Goal: Use online tool/utility: Utilize a website feature to perform a specific function

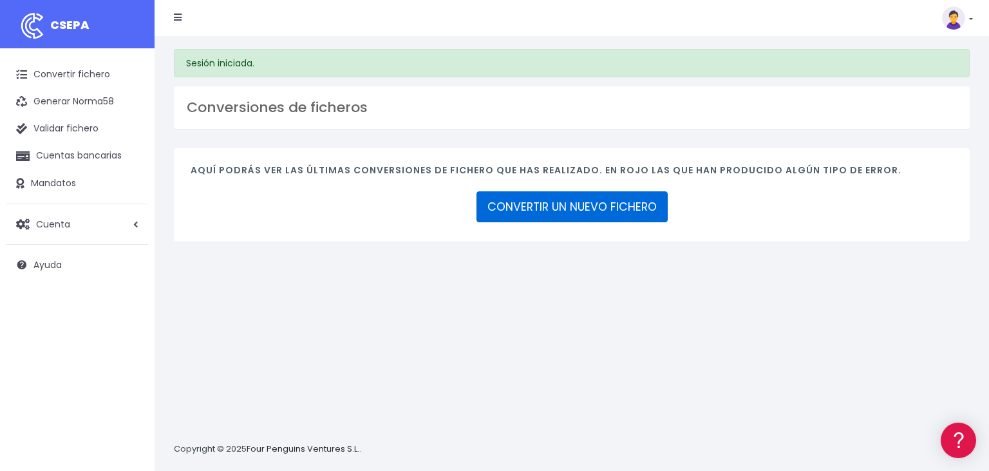
click at [596, 205] on link "CONVERTIR UN NUEVO FICHERO" at bounding box center [571, 206] width 191 height 31
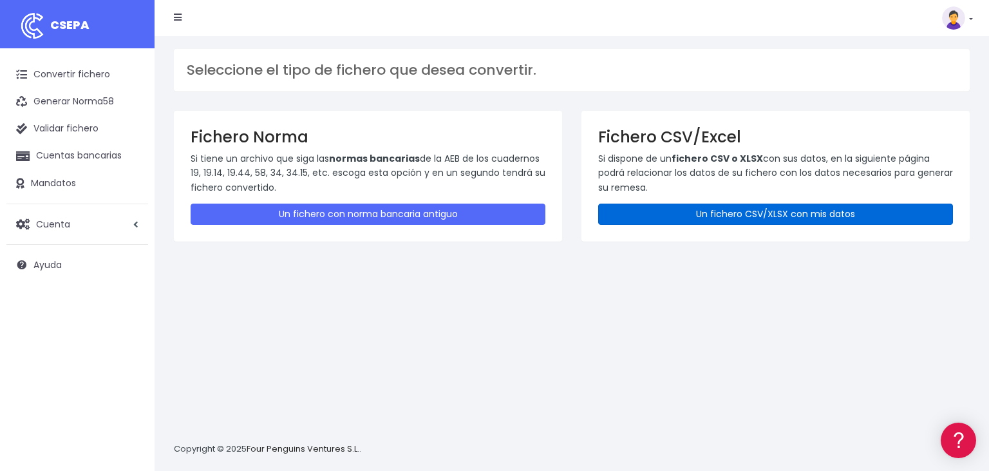
click at [826, 212] on link "Un fichero CSV/XLSX con mis datos" at bounding box center [775, 213] width 355 height 21
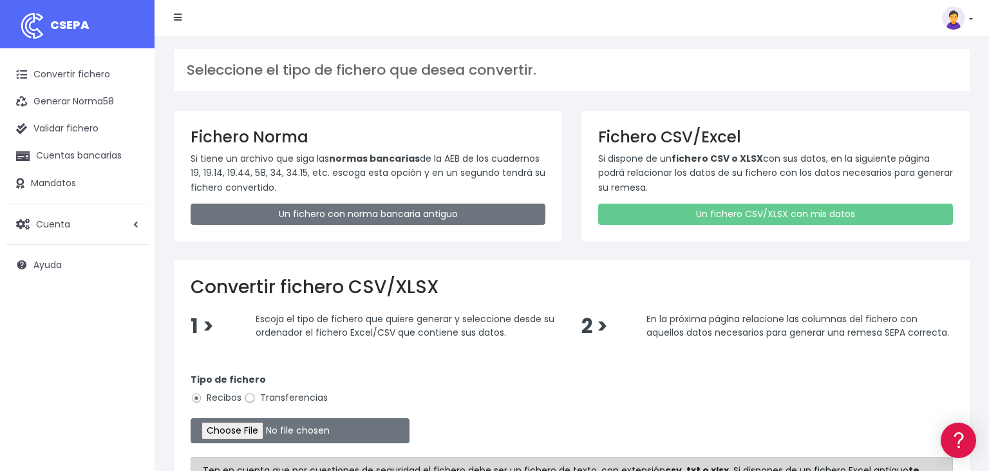
click at [246, 398] on input "Transferencias" at bounding box center [250, 398] width 12 height 12
radio input "true"
click at [227, 429] on input "file" at bounding box center [300, 430] width 219 height 25
type input "C:\fakepath\04092025 PEPEICA.csv"
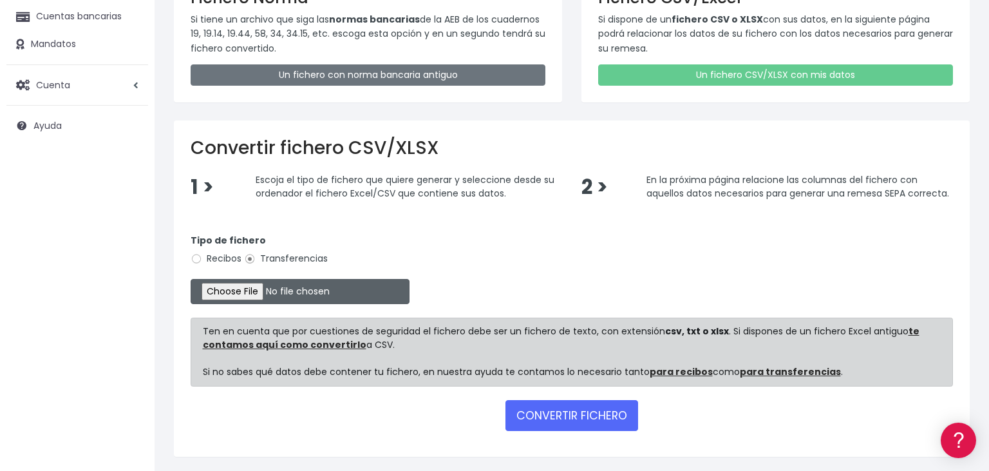
scroll to position [176, 0]
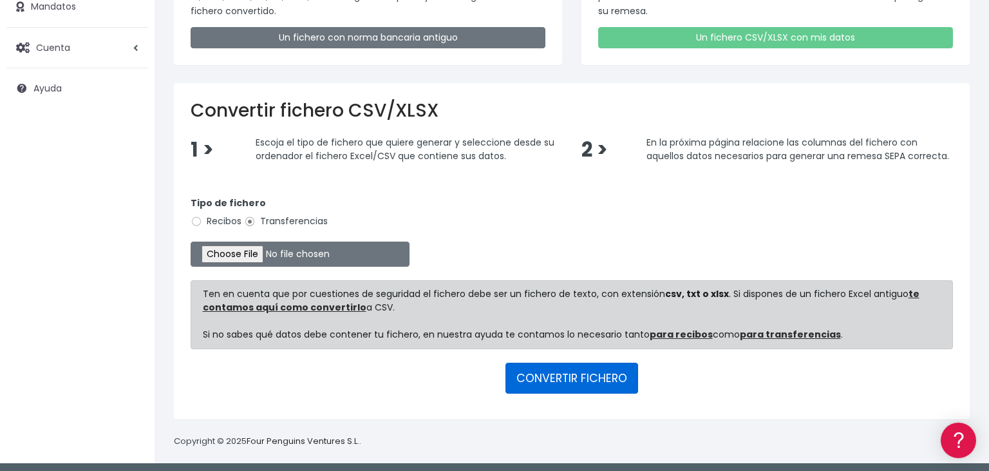
click at [545, 380] on button "CONVERTIR FICHERO" at bounding box center [571, 377] width 133 height 31
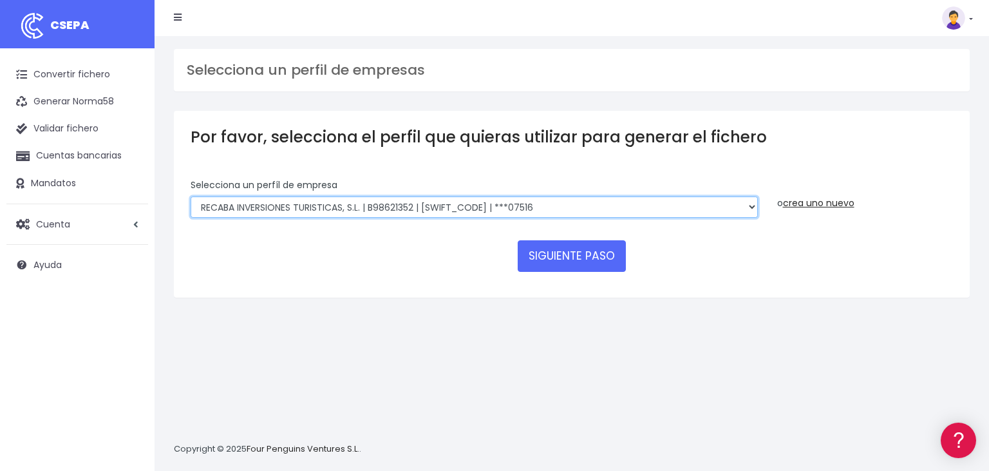
click at [191, 196] on select "RECABA INVERSIONES TURISTICAS, S.L. | B98621352 | [SWIFT_CODE] | ***07516 RECAB…" at bounding box center [474, 207] width 567 height 22
select select "1745"
click option "LA PEPICA, S.L. | B46938189 | [SWIFT_CODE] | ***60153" at bounding box center [0, 0] width 0 height 0
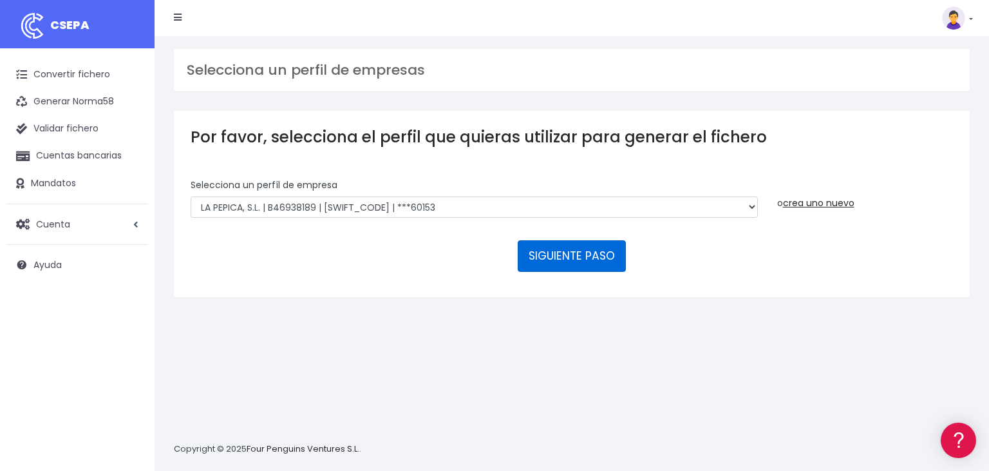
click at [599, 240] on button "SIGUIENTE PASO" at bounding box center [572, 255] width 108 height 31
click at [554, 240] on button "SIGUIENTE PASO" at bounding box center [572, 255] width 108 height 31
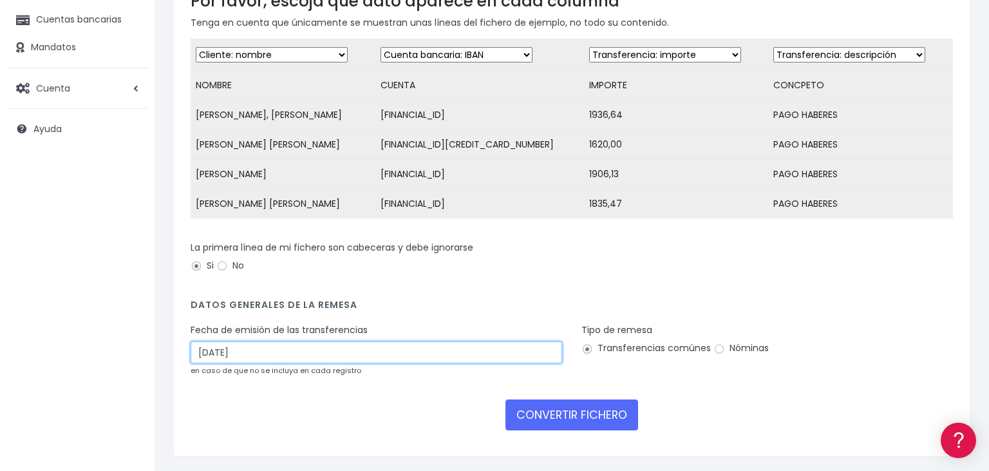
click at [265, 352] on input "06/09/2025" at bounding box center [376, 352] width 371 height 22
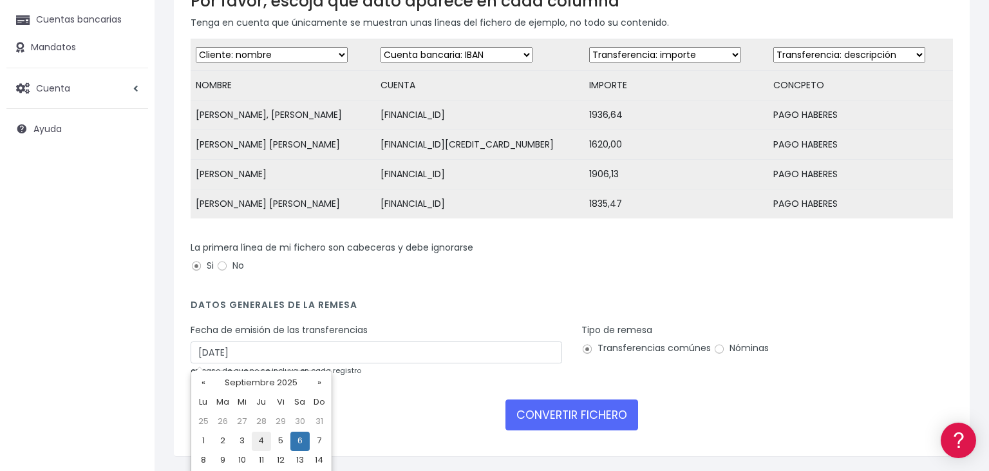
click at [260, 438] on td "4" at bounding box center [261, 440] width 19 height 19
type input "04/09/2025"
drag, startPoint x: 718, startPoint y: 346, endPoint x: 714, endPoint y: 357, distance: 11.2
click at [718, 347] on input "Nóminas" at bounding box center [719, 349] width 12 height 12
radio input "true"
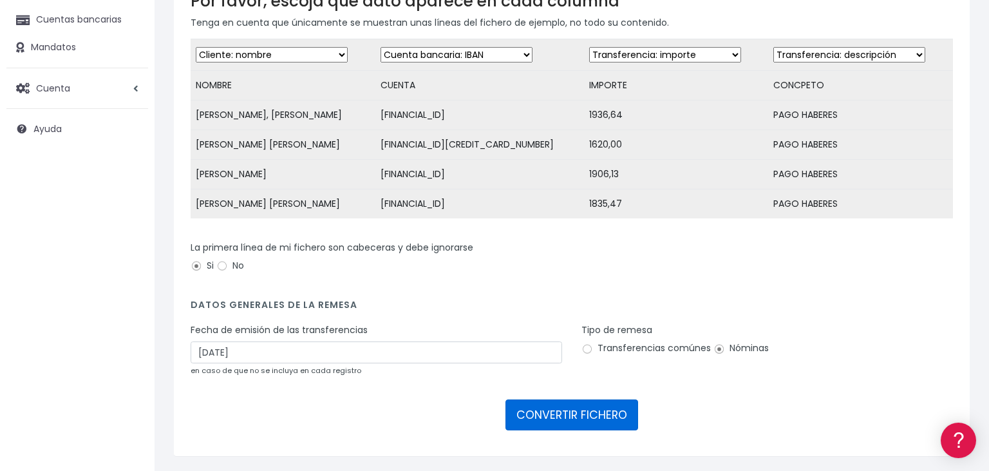
click at [538, 415] on button "CONVERTIR FICHERO" at bounding box center [571, 414] width 133 height 31
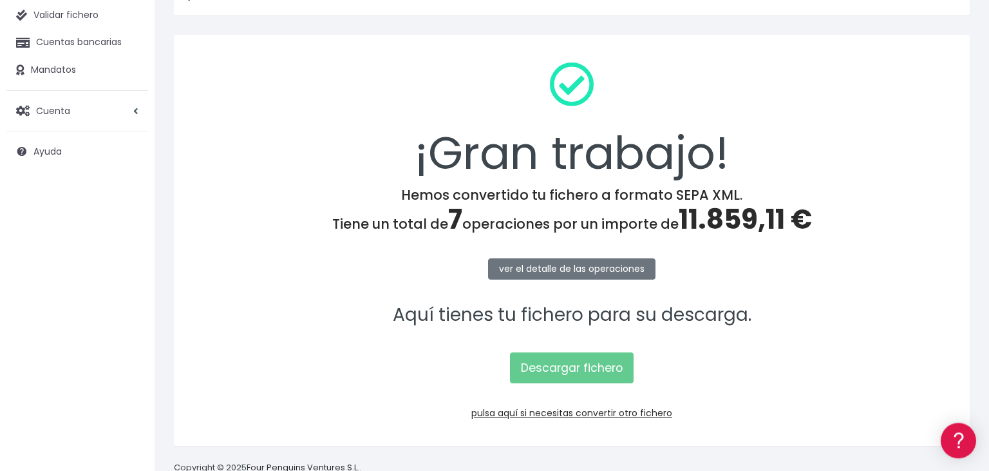
scroll to position [129, 0]
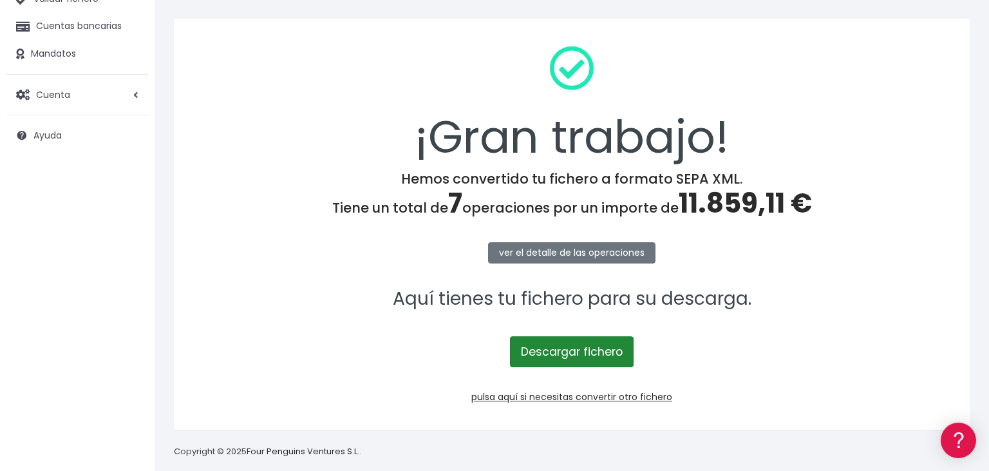
click at [582, 342] on link "Descargar fichero" at bounding box center [572, 351] width 124 height 31
click at [605, 349] on link "Descargar fichero" at bounding box center [572, 351] width 124 height 31
